Goal: Information Seeking & Learning: Learn about a topic

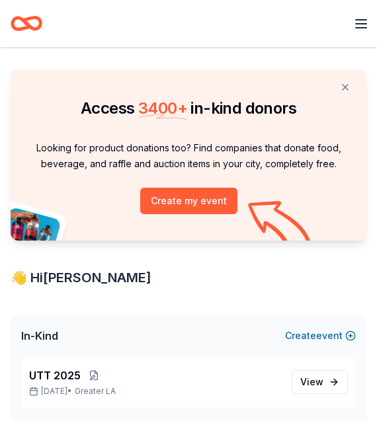
scroll to position [820, 0]
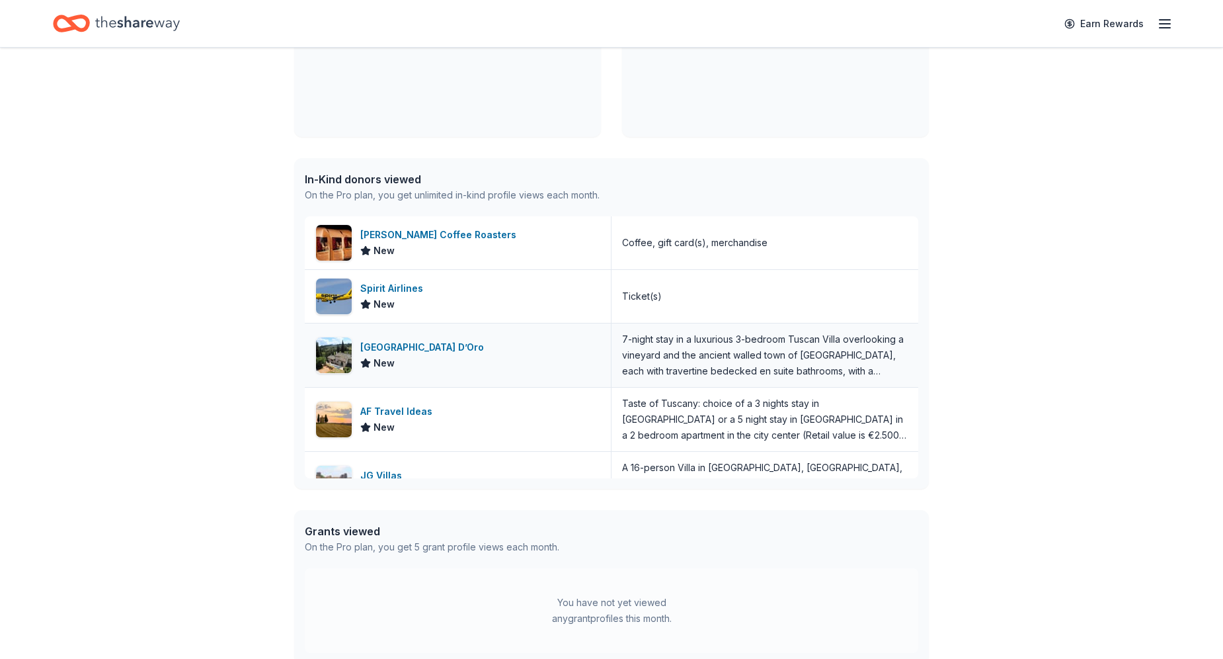
scroll to position [440, 0]
click at [167, 23] on icon "Home" at bounding box center [137, 23] width 85 height 27
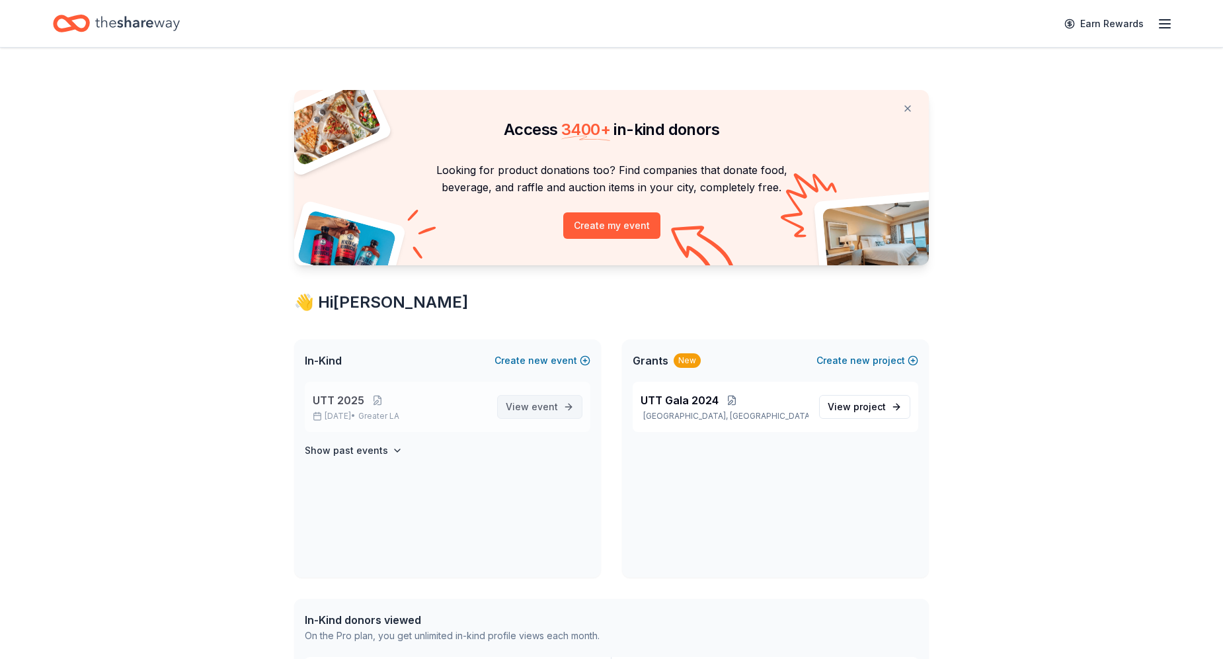
click at [523, 407] on span "View event" at bounding box center [532, 407] width 52 height 16
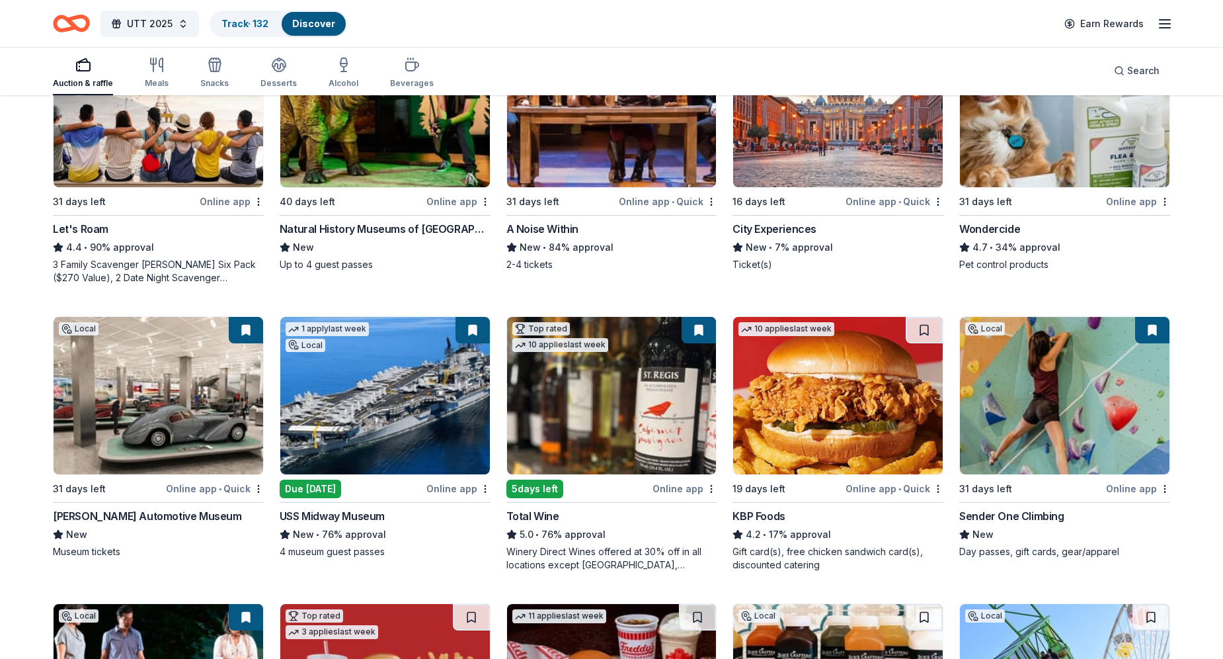
scroll to position [788, 0]
click at [588, 538] on div "5.0 • 76% approval" at bounding box center [612, 535] width 211 height 16
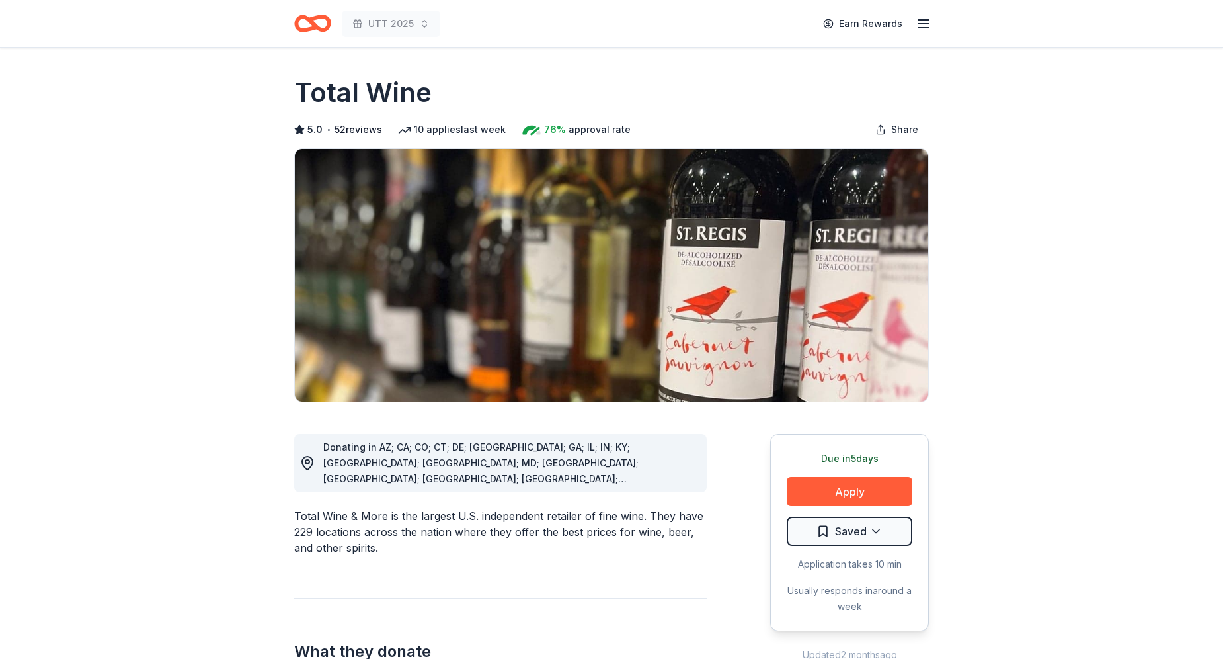
drag, startPoint x: 569, startPoint y: 497, endPoint x: 565, endPoint y: 541, distance: 44.4
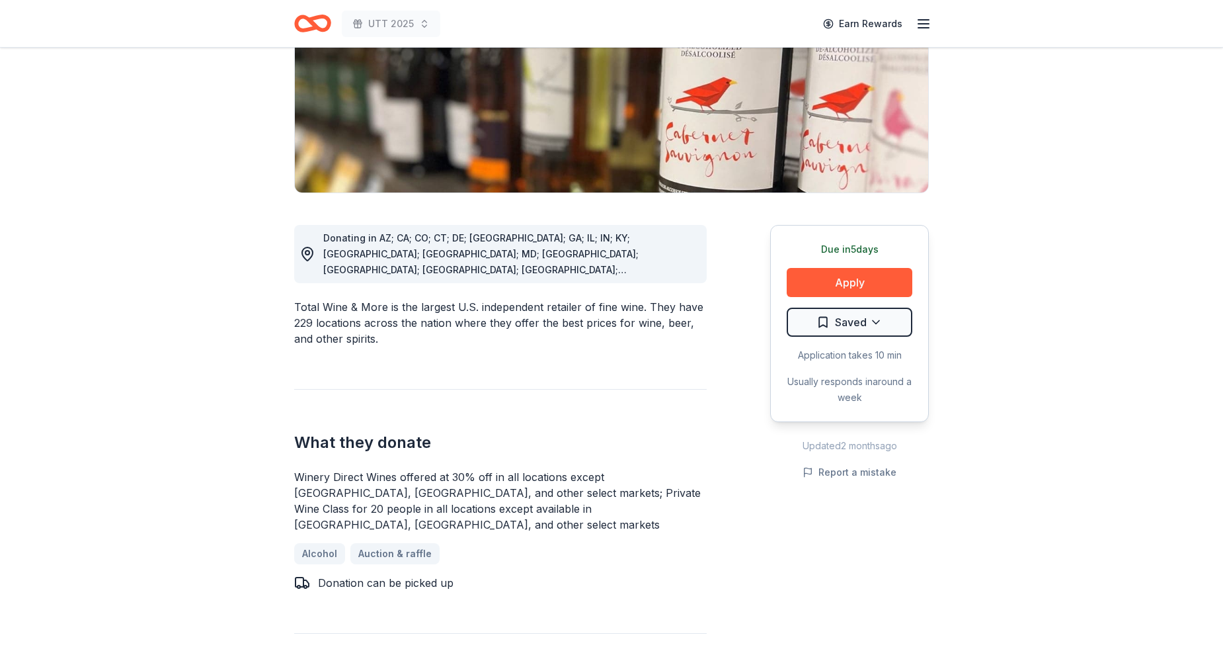
drag, startPoint x: 413, startPoint y: 452, endPoint x: 480, endPoint y: 511, distance: 89.1
click at [480, 511] on div "What they donate Winery Direct Wines offered at 30% off in all locations except…" at bounding box center [500, 490] width 413 height 202
drag, startPoint x: 480, startPoint y: 511, endPoint x: 485, endPoint y: 461, distance: 49.8
click at [485, 469] on div "Winery Direct Wines offered at 30% off in all locations except CT, MA, and othe…" at bounding box center [500, 530] width 413 height 122
click at [485, 469] on div "Winery Direct Wines offered at 30% off in all locations except [GEOGRAPHIC_DATA…" at bounding box center [500, 500] width 413 height 63
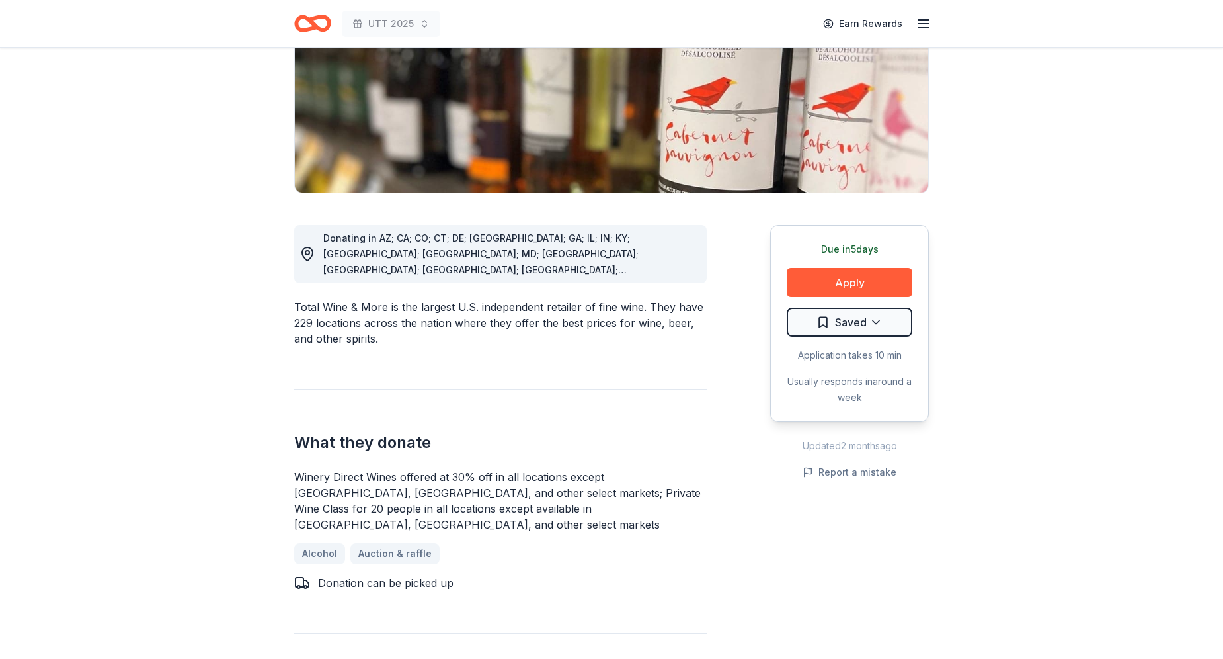
drag, startPoint x: 485, startPoint y: 461, endPoint x: 427, endPoint y: 462, distance: 58.2
click at [427, 469] on div "Winery Direct Wines offered at 30% off in all locations except [GEOGRAPHIC_DATA…" at bounding box center [500, 500] width 413 height 63
drag, startPoint x: 423, startPoint y: 462, endPoint x: 364, endPoint y: 444, distance: 61.5
click at [364, 444] on div "What they donate Winery Direct Wines offered at 30% off in all locations except…" at bounding box center [500, 490] width 413 height 202
